Goal: Information Seeking & Learning: Learn about a topic

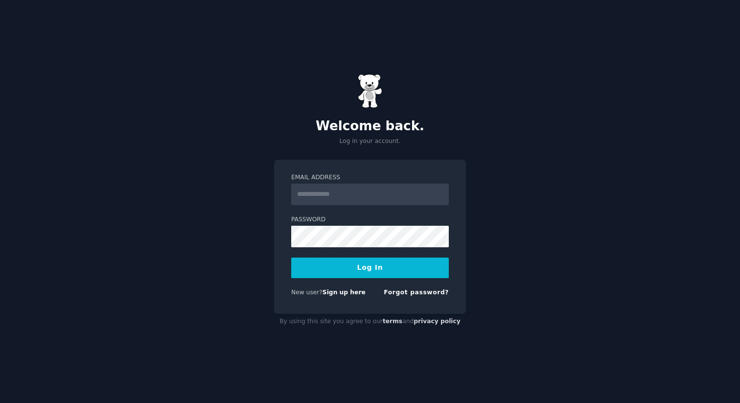
click at [0, 402] on com-1password-button at bounding box center [0, 403] width 0 height 0
type input "**********"
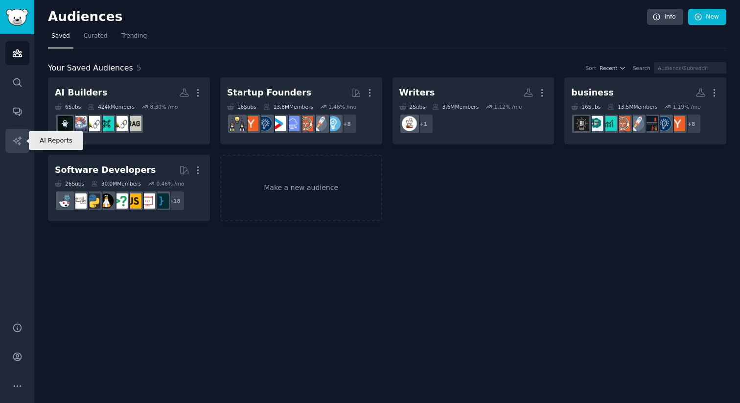
click at [18, 141] on icon "Sidebar" at bounding box center [17, 140] width 8 height 8
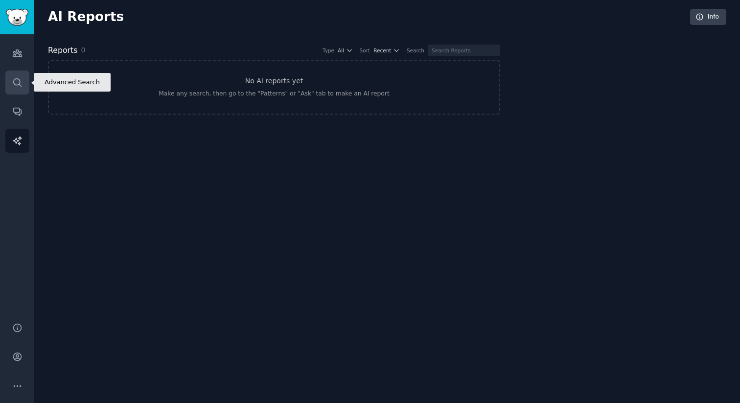
click at [15, 87] on icon "Sidebar" at bounding box center [17, 82] width 10 height 10
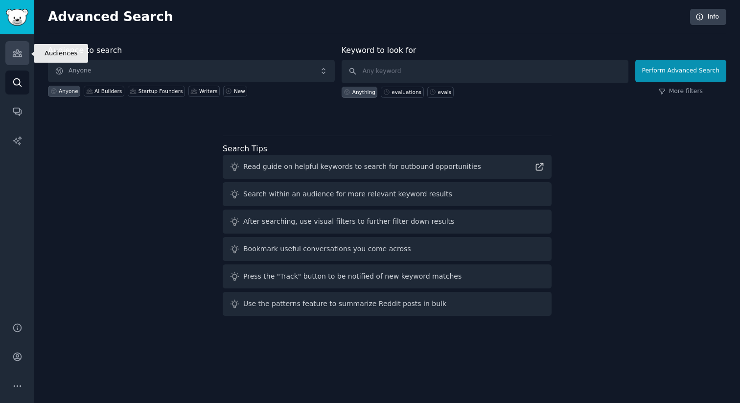
click at [21, 51] on icon "Sidebar" at bounding box center [17, 53] width 10 height 10
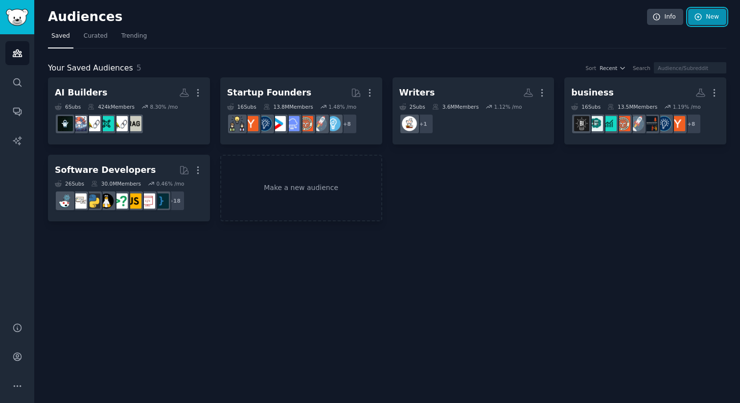
click at [708, 21] on link "New" at bounding box center [707, 17] width 38 height 17
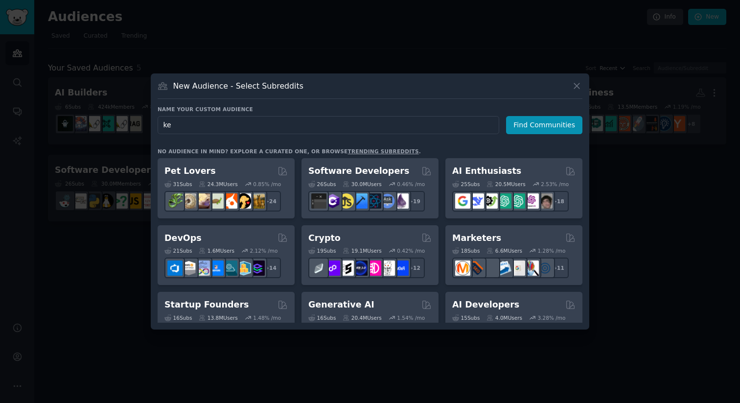
type input "k"
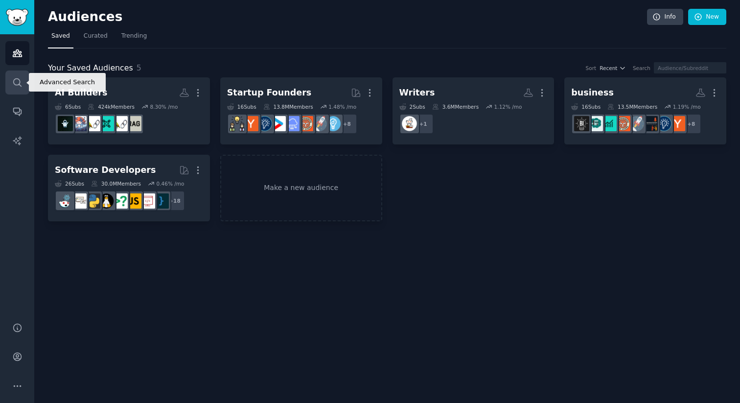
click at [21, 82] on icon "Sidebar" at bounding box center [17, 82] width 10 height 10
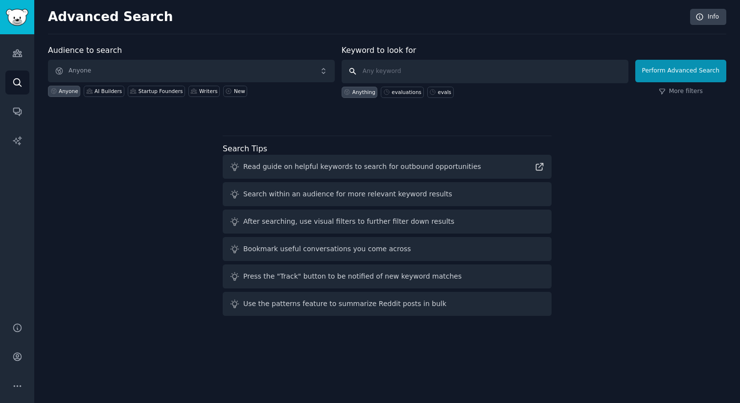
click at [398, 78] on input "text" at bounding box center [485, 72] width 287 height 24
type input "keeping up to date with research"
click button "Perform Advanced Search" at bounding box center [680, 71] width 91 height 23
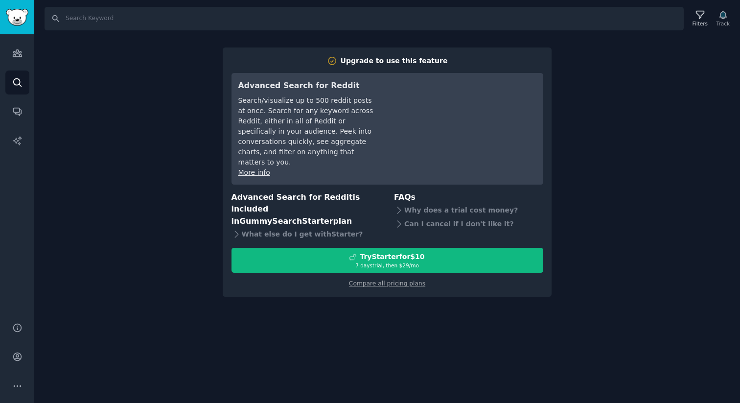
click at [123, 141] on div "Search Filters Track Upgrade to use this feature Advanced Search for Reddit Sea…" at bounding box center [387, 201] width 706 height 403
click at [18, 141] on icon "Sidebar" at bounding box center [17, 141] width 10 height 10
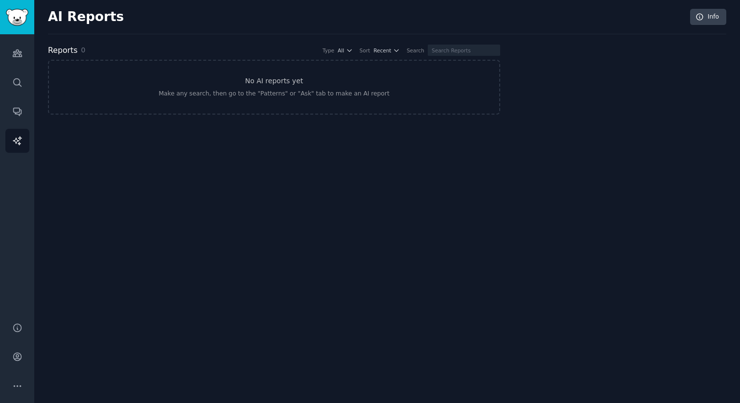
click at [14, 123] on div "Audiences Search Conversations AI Reports" at bounding box center [17, 172] width 34 height 276
click at [16, 112] on icon "Sidebar" at bounding box center [17, 111] width 10 height 10
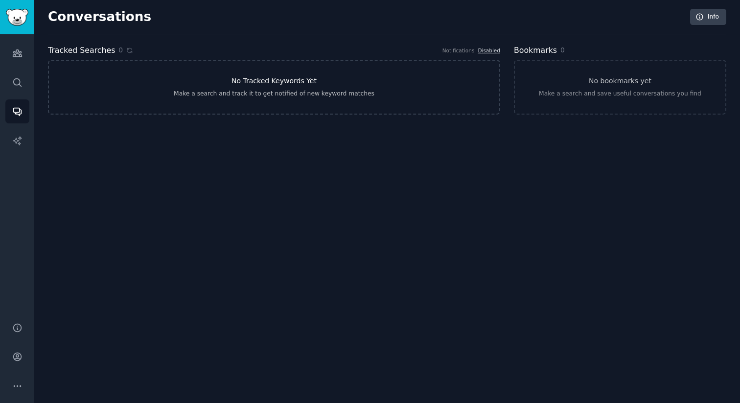
click at [262, 86] on h3 "No Tracked Keywords Yet" at bounding box center [274, 81] width 85 height 10
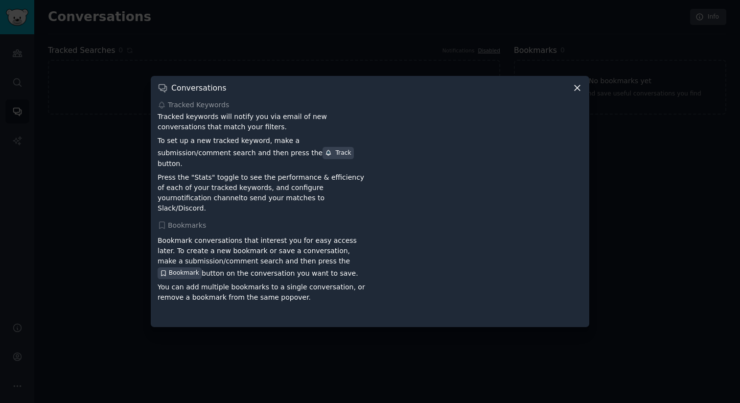
click at [579, 93] on icon at bounding box center [577, 88] width 10 height 10
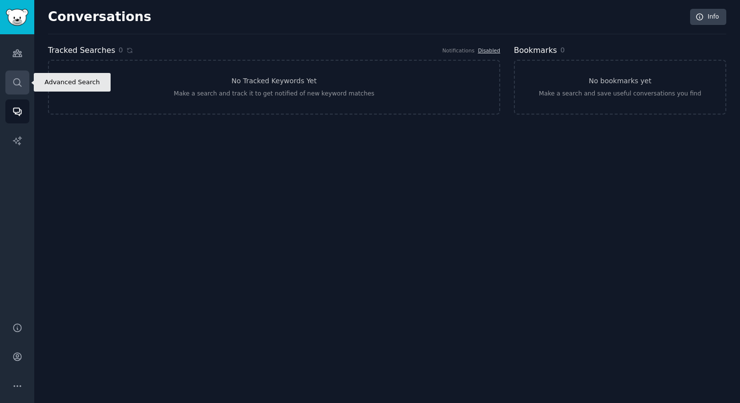
click at [17, 82] on icon "Sidebar" at bounding box center [17, 82] width 10 height 10
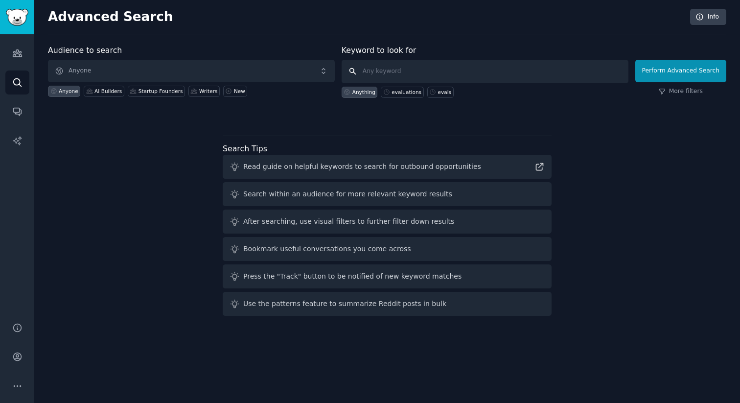
click at [408, 75] on input "text" at bounding box center [485, 72] width 287 height 24
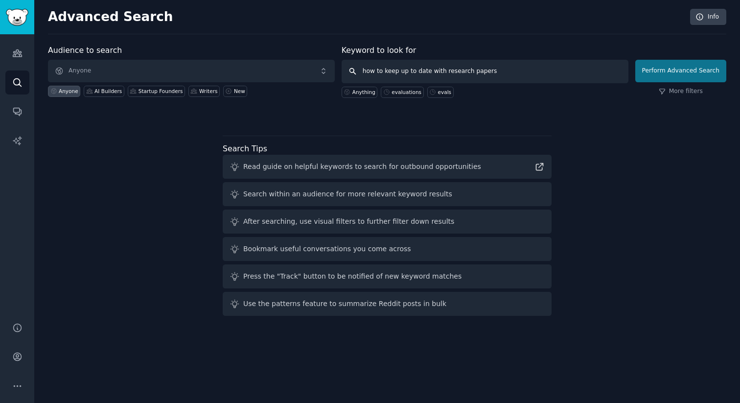
type input "how to keep up to date with research papers"
click at [667, 68] on button "Perform Advanced Search" at bounding box center [680, 71] width 91 height 23
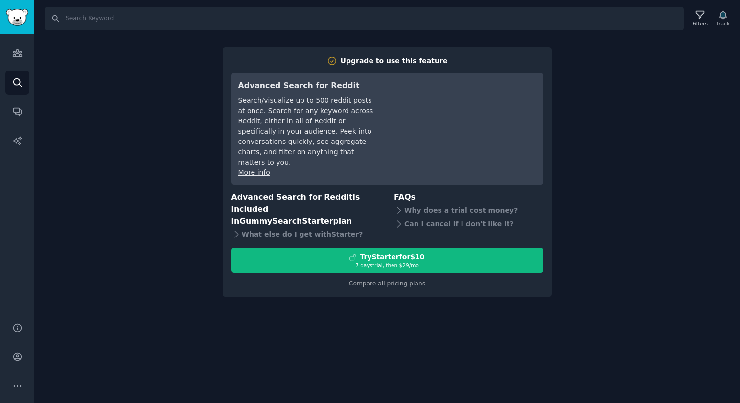
click at [588, 195] on div "Search Filters Track Upgrade to use this feature Advanced Search for Reddit Sea…" at bounding box center [387, 201] width 706 height 403
click at [246, 22] on input "Search" at bounding box center [364, 19] width 639 height 24
type input "keep up to date with research papers"
click at [184, 114] on div "Search keep up to date with research papers Filters Track Upgrade to use this f…" at bounding box center [387, 201] width 706 height 403
click at [56, 22] on input "keep up to date with research papers" at bounding box center [364, 19] width 639 height 24
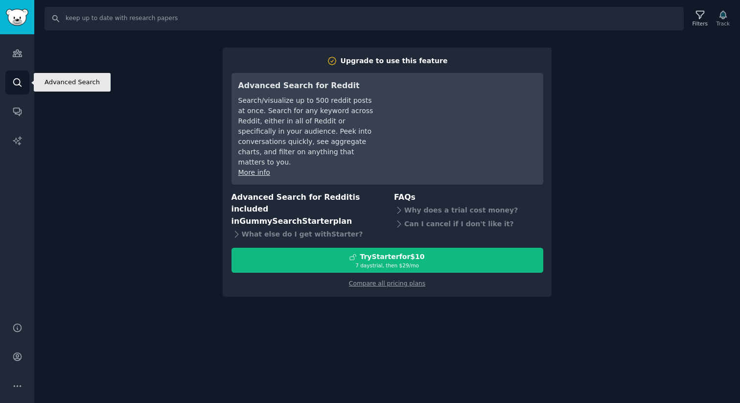
click at [12, 78] on icon "Sidebar" at bounding box center [17, 82] width 10 height 10
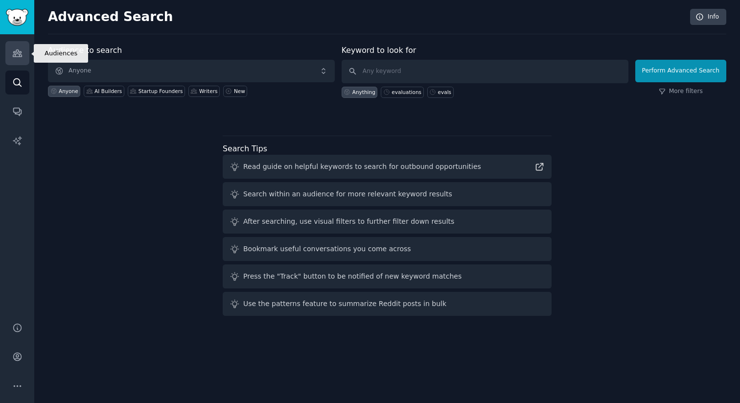
click at [20, 54] on icon "Sidebar" at bounding box center [17, 53] width 9 height 7
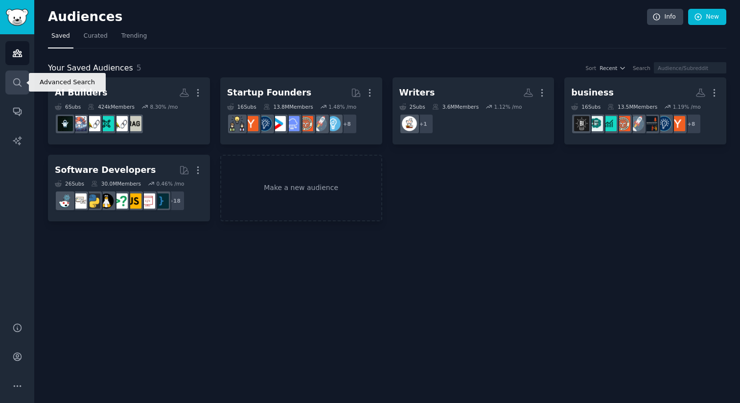
click at [17, 86] on icon "Sidebar" at bounding box center [17, 82] width 10 height 10
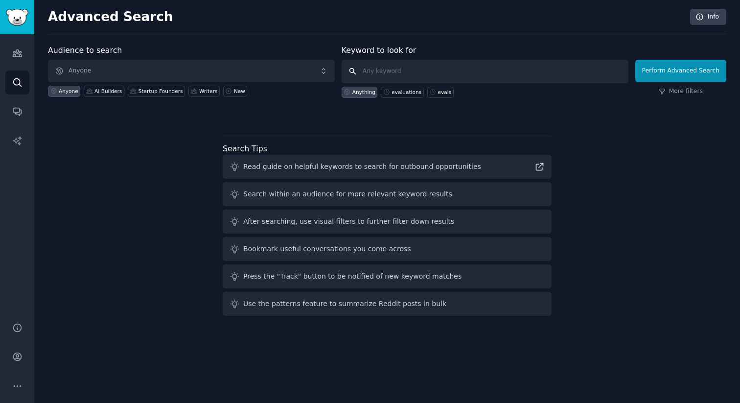
click at [397, 75] on input "text" at bounding box center [485, 72] width 287 height 24
type input "keep up to date with research papers"
click button "Perform Advanced Search" at bounding box center [680, 71] width 91 height 23
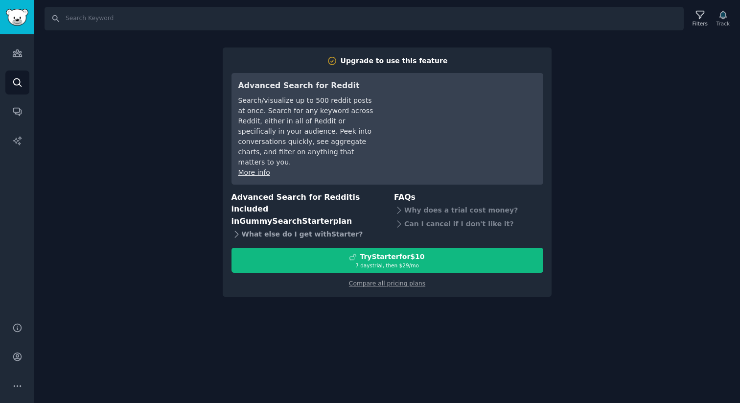
click at [315, 227] on div "What else do I get with Starter ?" at bounding box center [306, 234] width 149 height 14
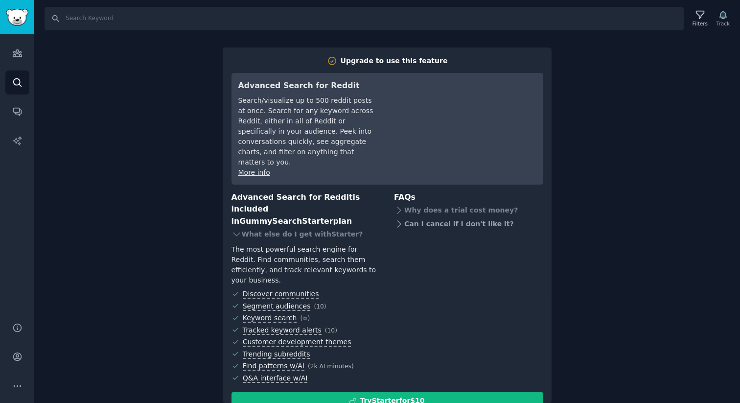
click at [430, 217] on div "Can I cancel if I don't like it?" at bounding box center [468, 224] width 149 height 14
click at [163, 247] on div "Search Filters Track Upgrade to use this feature Advanced Search for Reddit Sea…" at bounding box center [387, 201] width 706 height 403
